Goal: Navigation & Orientation: Find specific page/section

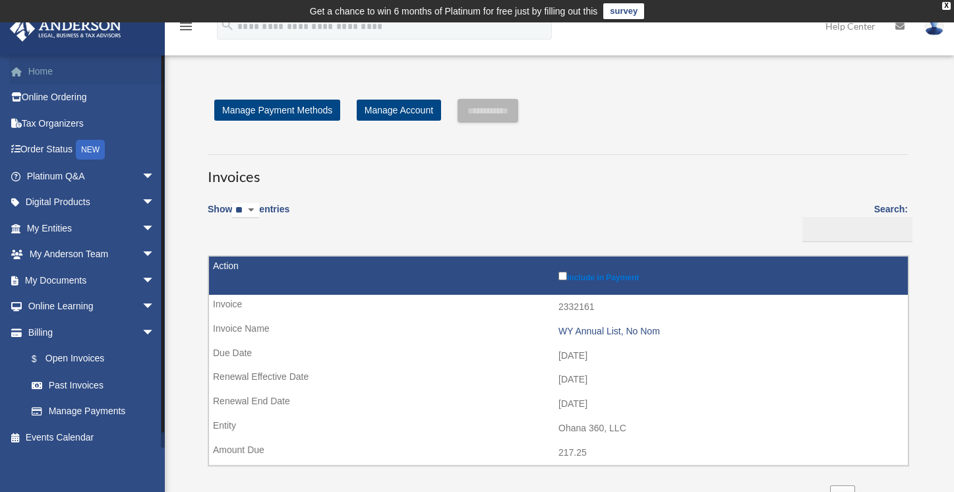
click at [47, 73] on link "Home" at bounding box center [92, 71] width 166 height 26
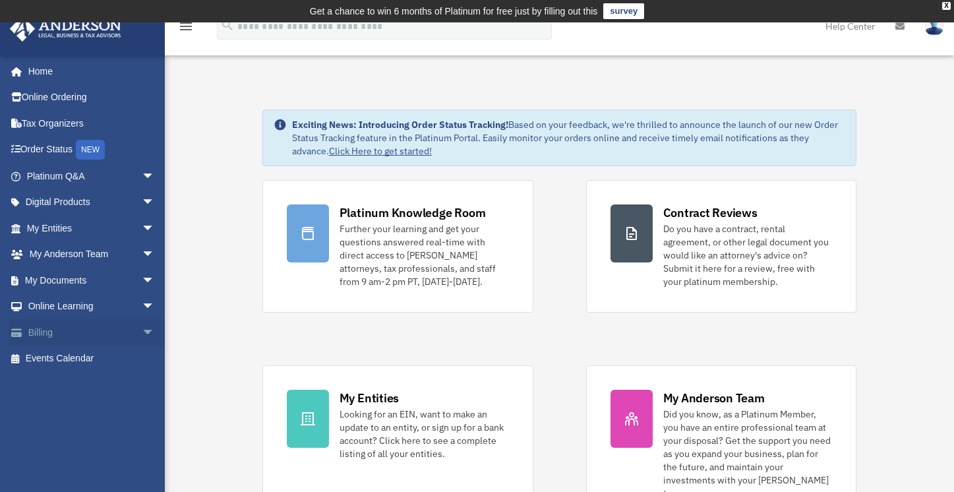
click at [142, 329] on span "arrow_drop_down" at bounding box center [155, 332] width 26 height 27
